Goal: Transaction & Acquisition: Purchase product/service

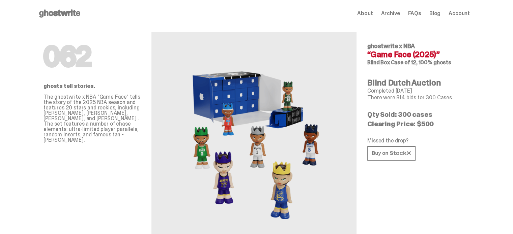
click at [61, 15] on icon at bounding box center [59, 13] width 43 height 11
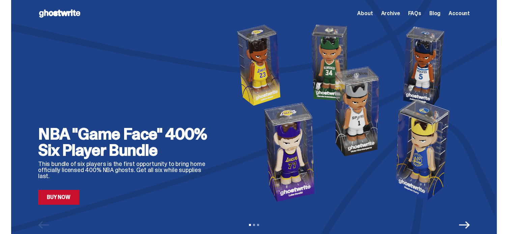
click at [56, 206] on div "NBA "Game Face" 400% Six Player Bundle This bundle of six players is the first …" at bounding box center [254, 121] width 486 height 243
click at [55, 198] on link "Buy Now" at bounding box center [58, 197] width 41 height 15
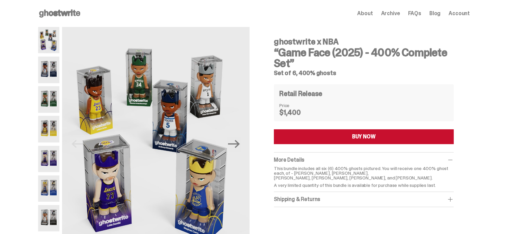
click at [301, 139] on button "BUY NOW" at bounding box center [364, 137] width 180 height 15
click at [321, 139] on button "BUY NOW" at bounding box center [364, 137] width 180 height 15
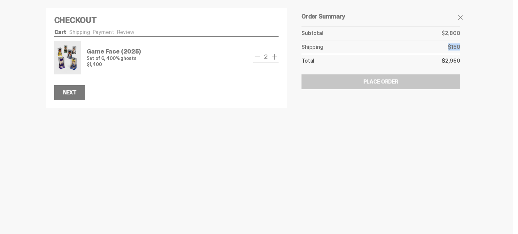
drag, startPoint x: 447, startPoint y: 47, endPoint x: 460, endPoint y: 48, distance: 12.9
click at [460, 48] on div "Shipping $150" at bounding box center [381, 47] width 159 height 14
click at [256, 55] on span "remove one" at bounding box center [257, 57] width 8 height 8
drag, startPoint x: 452, startPoint y: 46, endPoint x: 464, endPoint y: 46, distance: 12.8
click at [464, 46] on div "Order Summary Your Items Game Face (2025) 400% (2025) $1,400 Qty: 1 Subtotal $1…" at bounding box center [381, 50] width 172 height 100
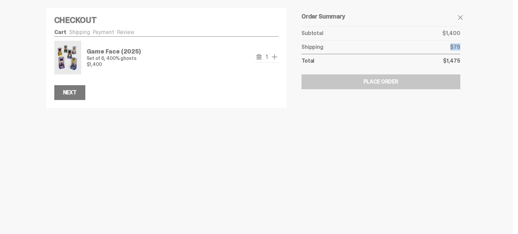
click at [465, 46] on div "Order Summary Your Items Game Face (2025) 400% (2025) $1,400 Qty: 1 Subtotal $1…" at bounding box center [381, 50] width 172 height 100
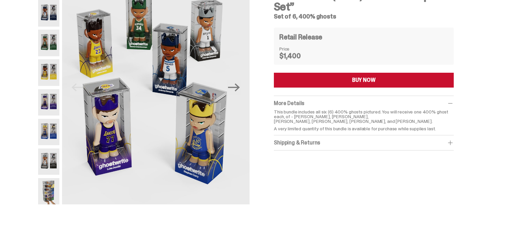
scroll to position [34, 0]
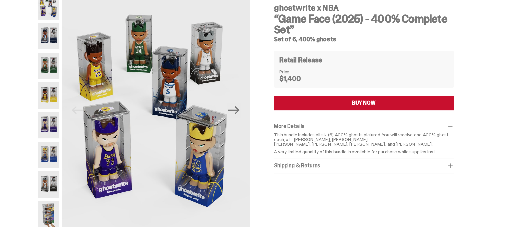
click at [52, 64] on img at bounding box center [48, 66] width 21 height 26
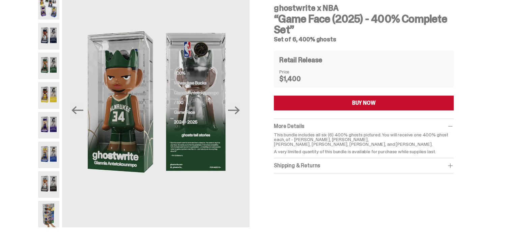
click at [48, 89] on img at bounding box center [48, 95] width 21 height 26
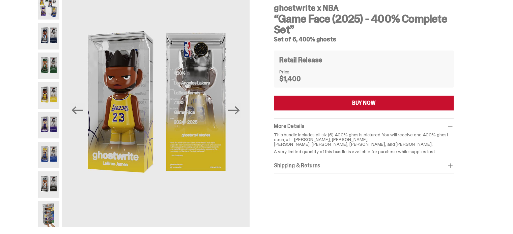
click at [48, 118] on img at bounding box center [48, 125] width 21 height 26
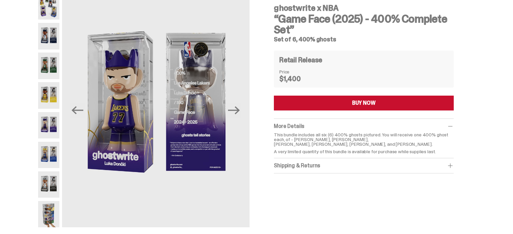
click at [46, 151] on img at bounding box center [48, 155] width 21 height 26
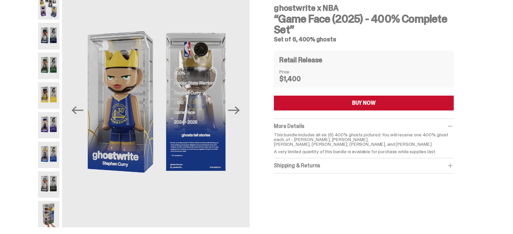
click at [49, 129] on img at bounding box center [48, 125] width 21 height 26
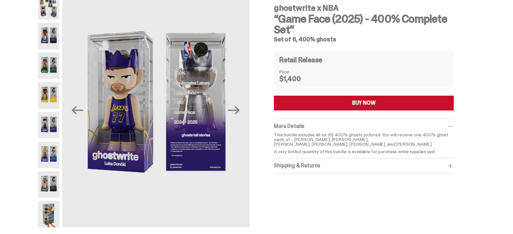
click at [48, 150] on img at bounding box center [48, 155] width 21 height 26
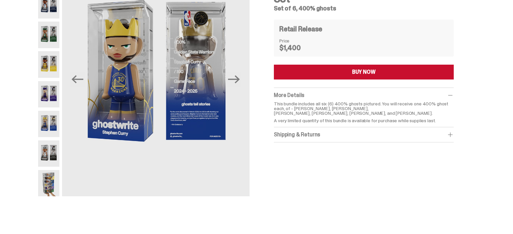
scroll to position [67, 0]
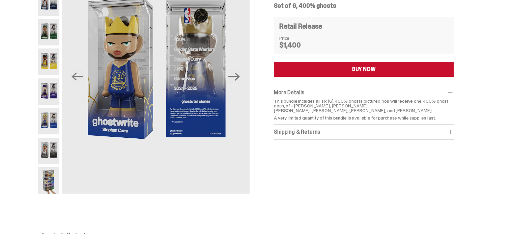
click at [48, 150] on img at bounding box center [48, 151] width 21 height 26
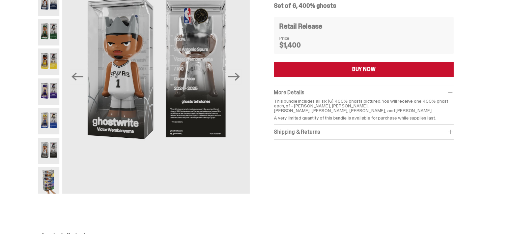
click at [57, 180] on img at bounding box center [48, 181] width 21 height 26
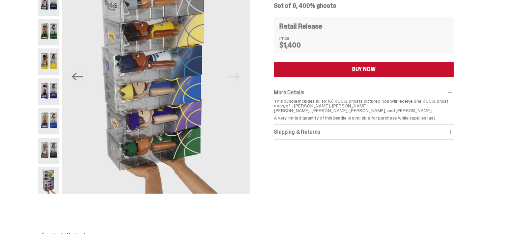
click at [51, 149] on img at bounding box center [48, 151] width 21 height 26
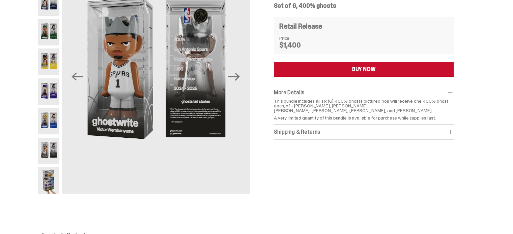
click at [51, 129] on img at bounding box center [48, 121] width 21 height 26
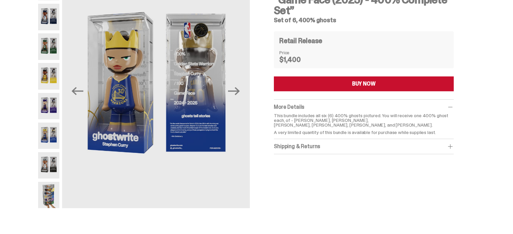
scroll to position [34, 0]
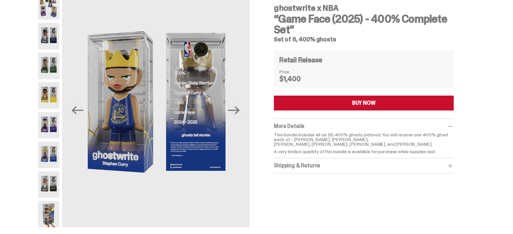
click at [50, 125] on img at bounding box center [48, 125] width 21 height 26
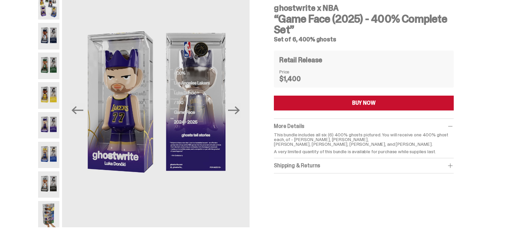
click at [57, 97] on img at bounding box center [48, 95] width 21 height 26
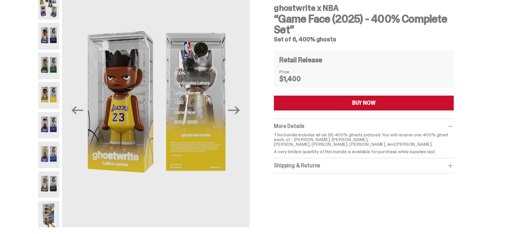
click at [54, 152] on img at bounding box center [48, 155] width 21 height 26
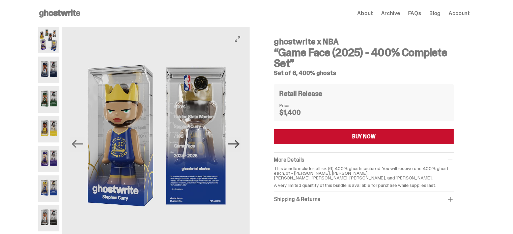
click at [235, 140] on icon "Next" at bounding box center [234, 144] width 12 height 12
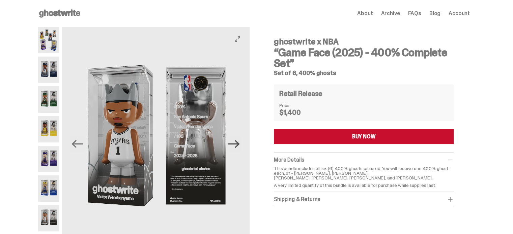
click at [235, 140] on icon "Next" at bounding box center [234, 144] width 12 height 12
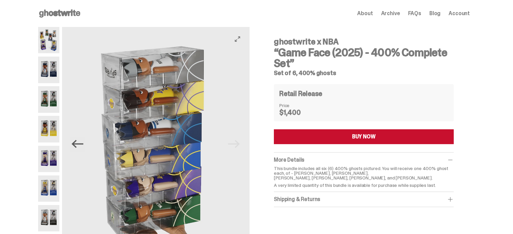
click at [81, 144] on icon "Previous" at bounding box center [78, 144] width 12 height 8
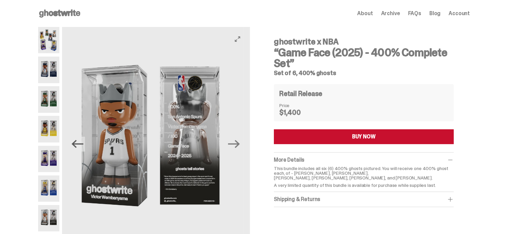
click at [81, 144] on icon "Previous" at bounding box center [78, 144] width 12 height 8
